Goal: Information Seeking & Learning: Learn about a topic

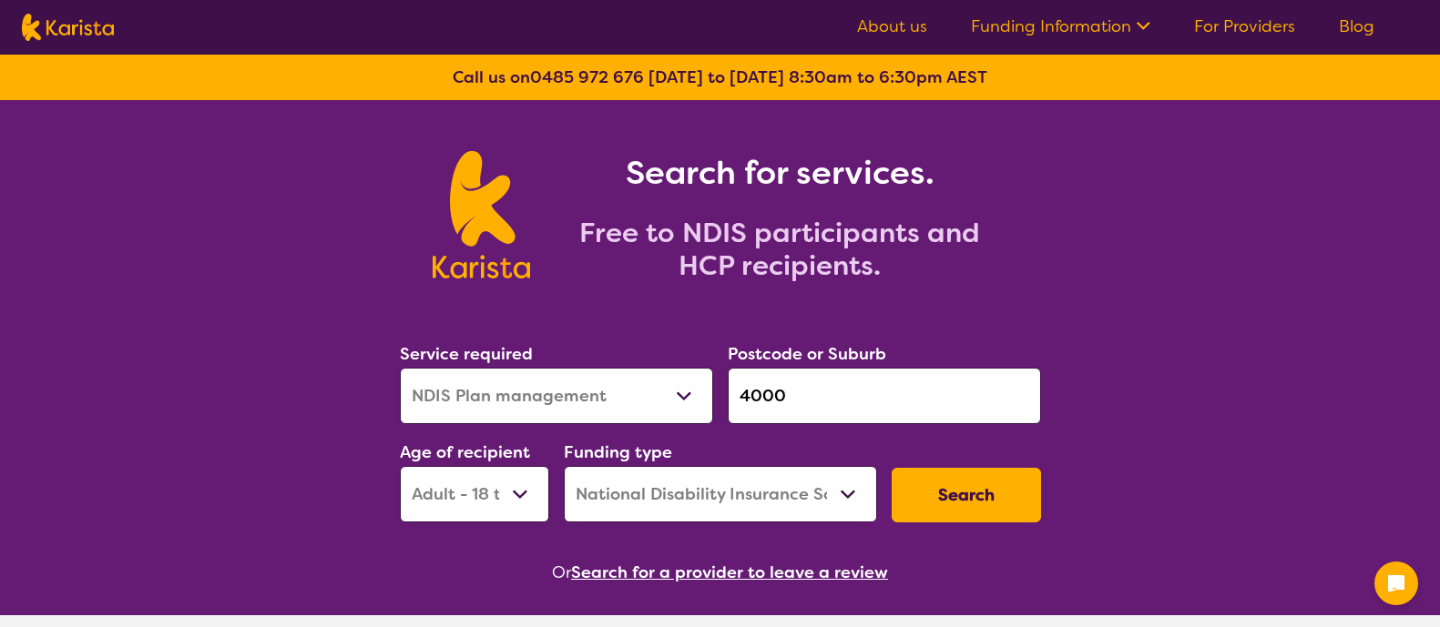
select select "NDIS Plan management"
select select "AD"
select select "NDIS"
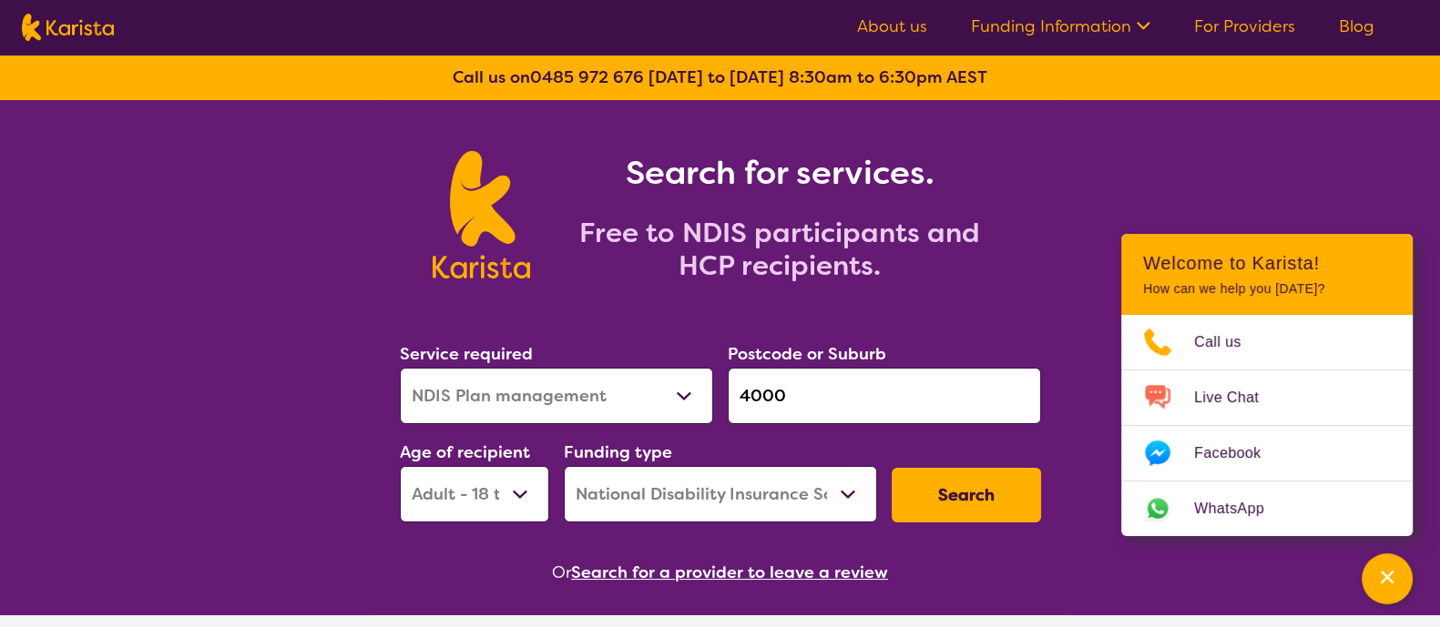
click at [933, 31] on ul "About us Funding Information NDIS - National Disability Insurance Scheme HCP - …" at bounding box center [1115, 27] width 561 height 29
click at [914, 29] on link "About us" at bounding box center [892, 26] width 70 height 22
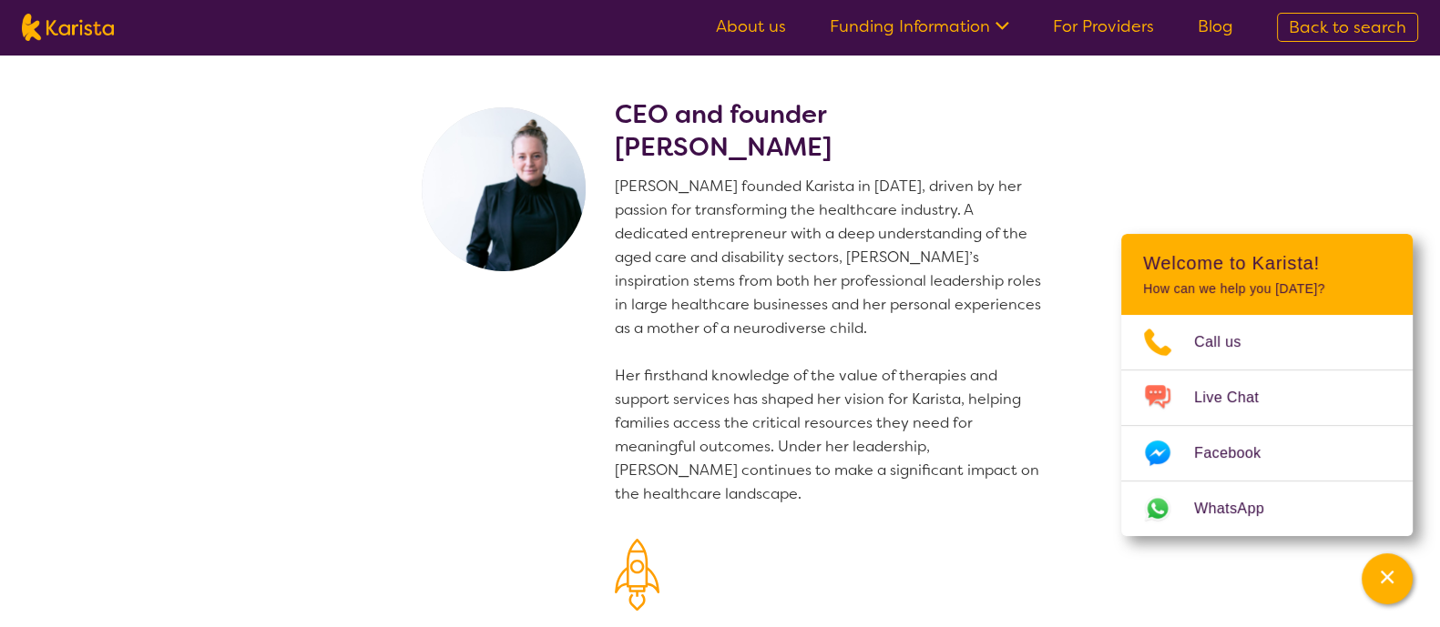
click at [719, 296] on p "[PERSON_NAME] founded Karista in [DATE], driven by her passion for transforming…" at bounding box center [831, 340] width 433 height 331
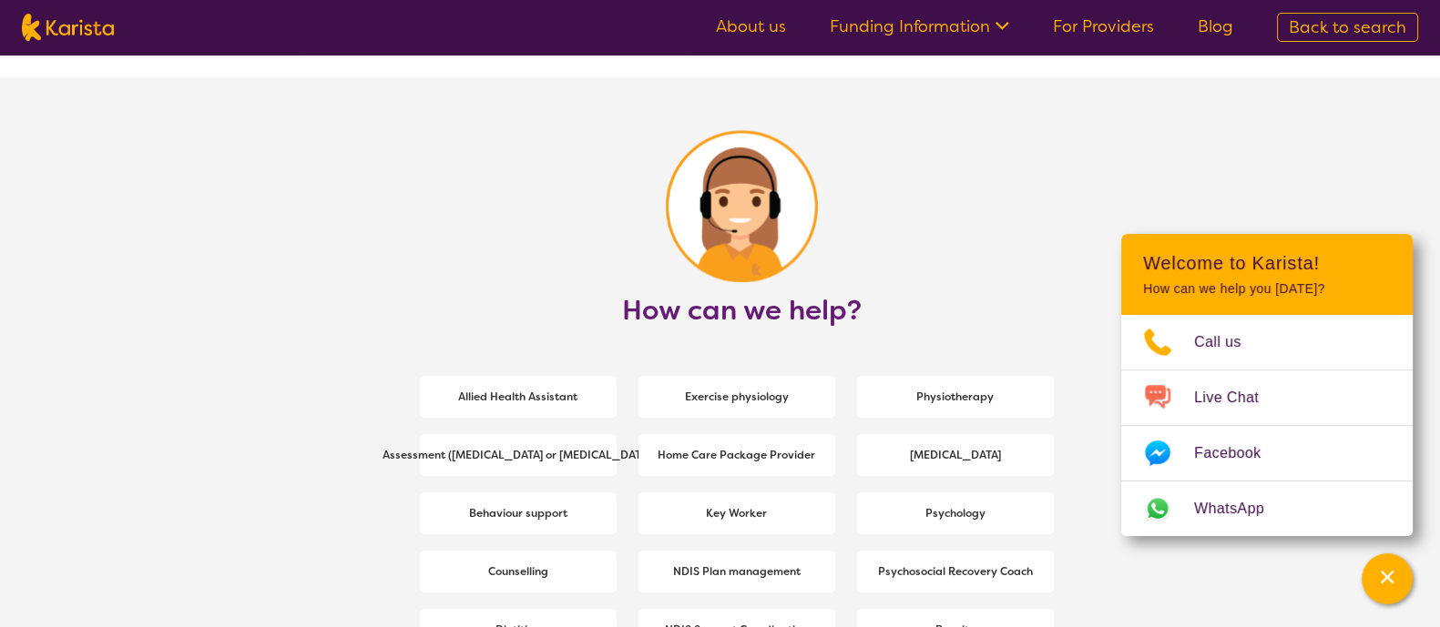
scroll to position [2246, 0]
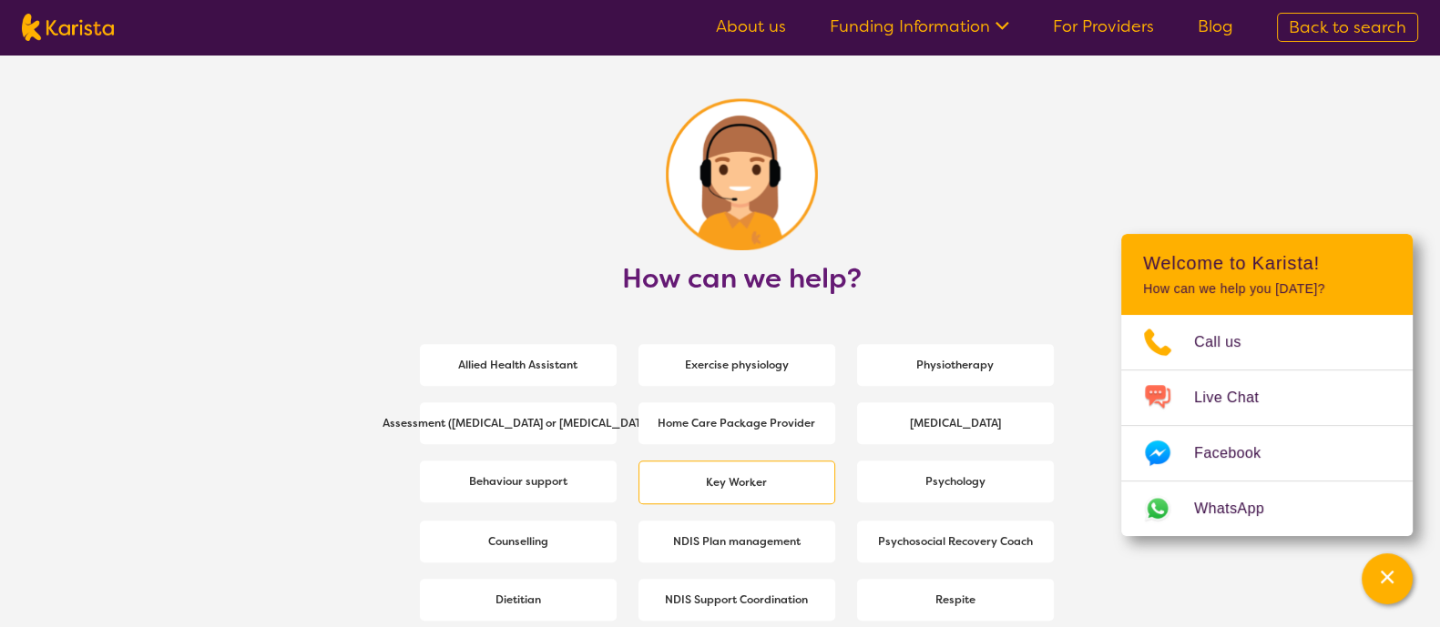
click at [739, 481] on b "Key Worker" at bounding box center [736, 482] width 61 height 15
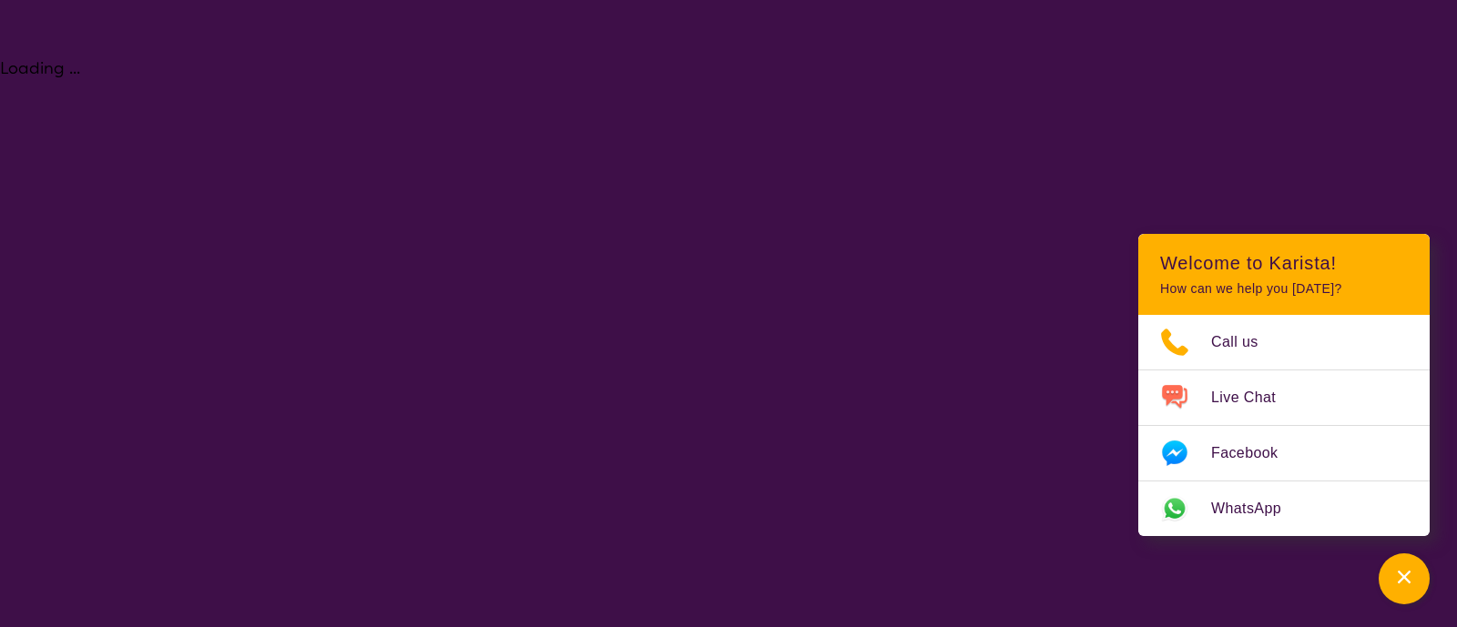
select select "Key Worker"
select select "AD"
select select "NDIS"
select select "Key Worker"
select select "AD"
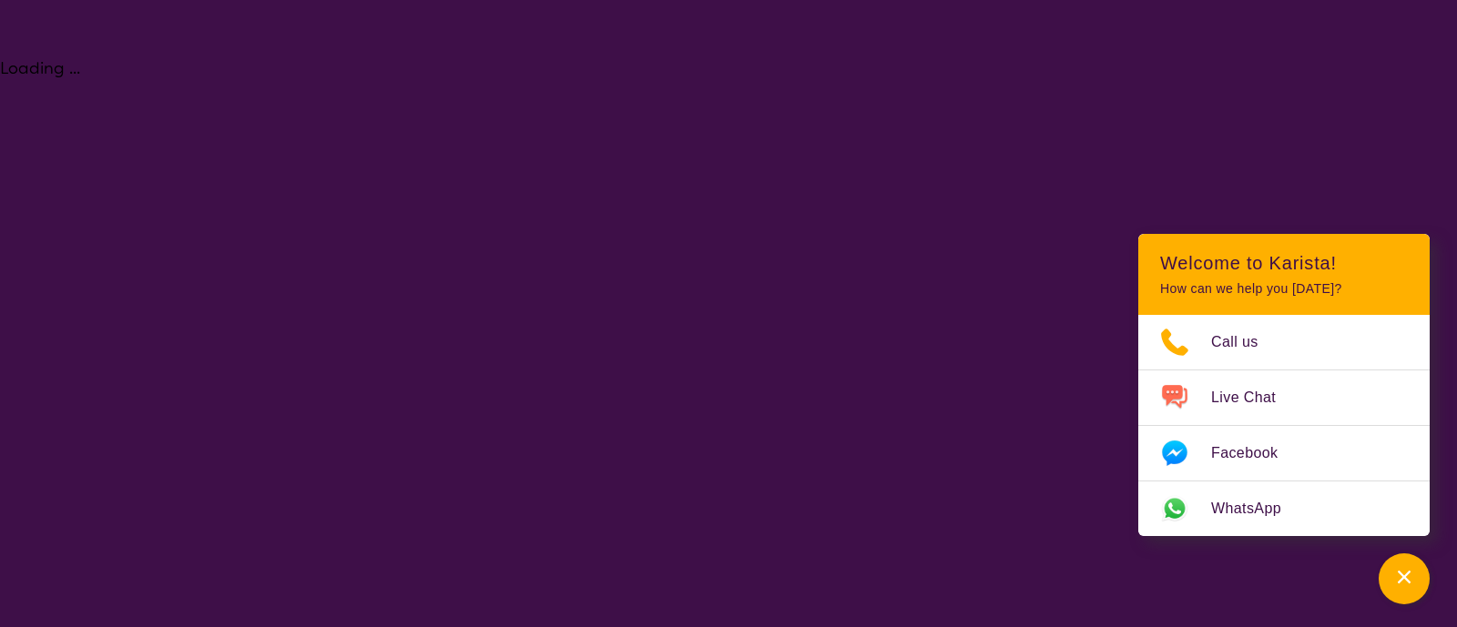
select select "NDIS"
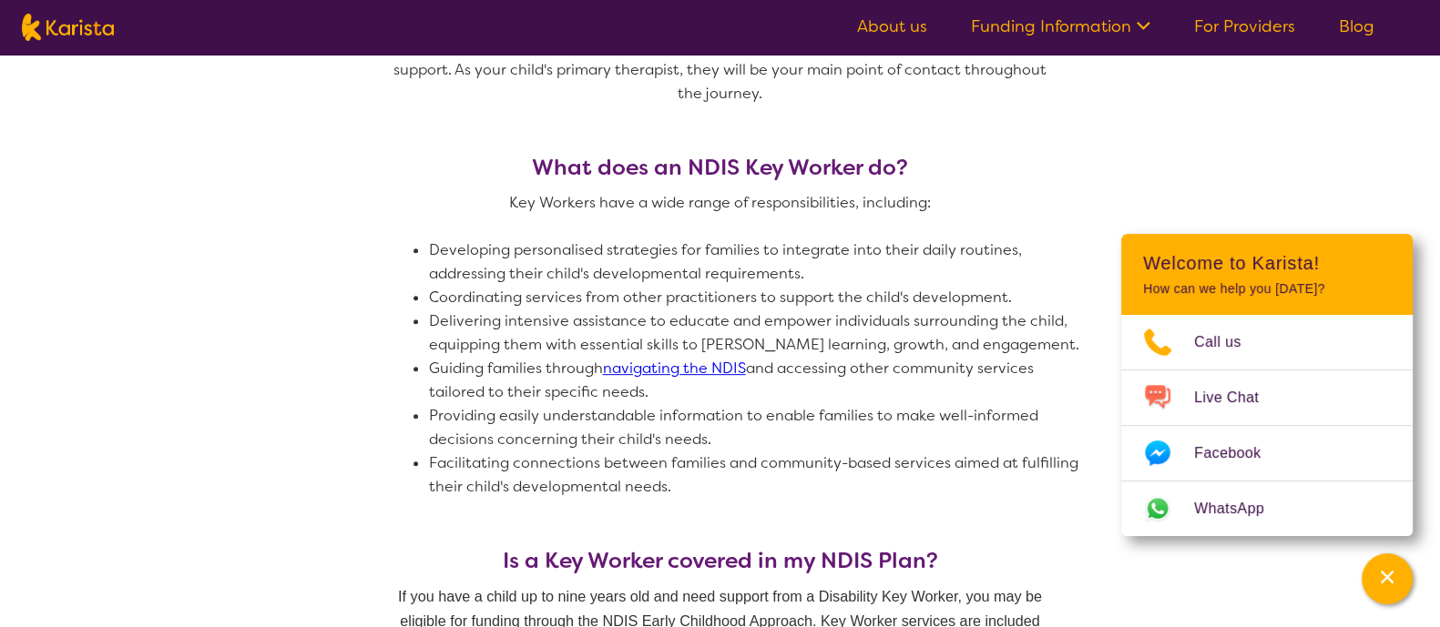
scroll to position [970, 0]
